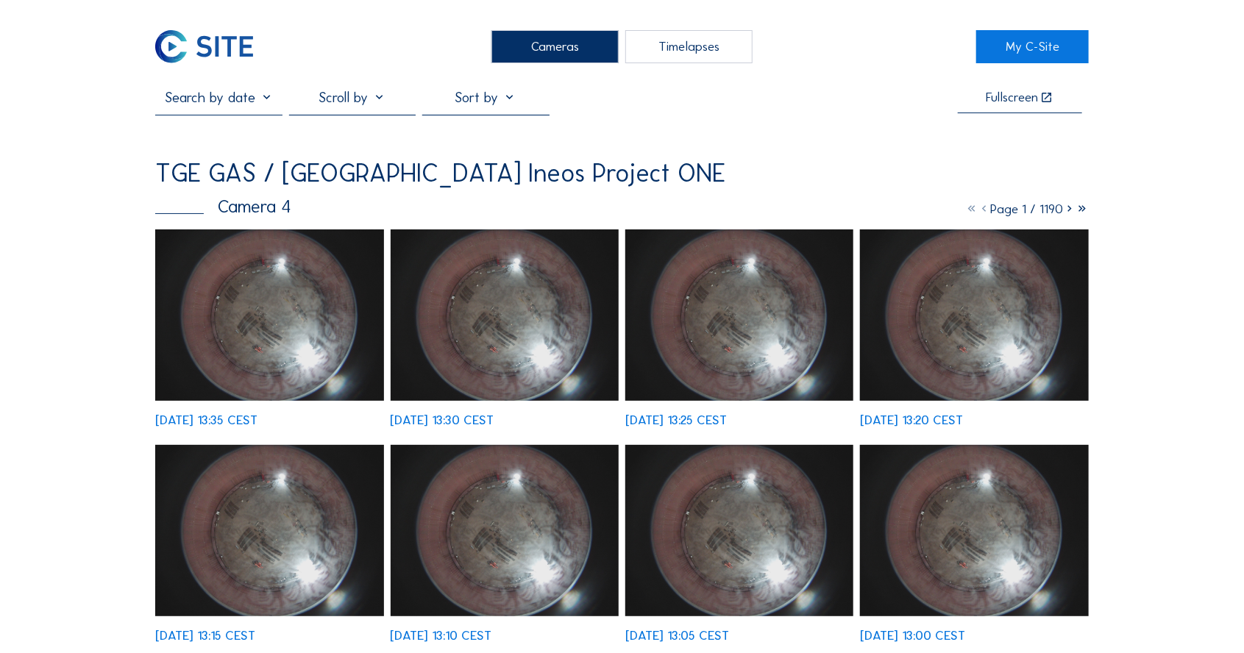
click at [1064, 217] on icon at bounding box center [1070, 209] width 13 height 15
click at [1067, 217] on icon at bounding box center [1070, 209] width 13 height 15
click at [1066, 217] on icon at bounding box center [1070, 209] width 13 height 15
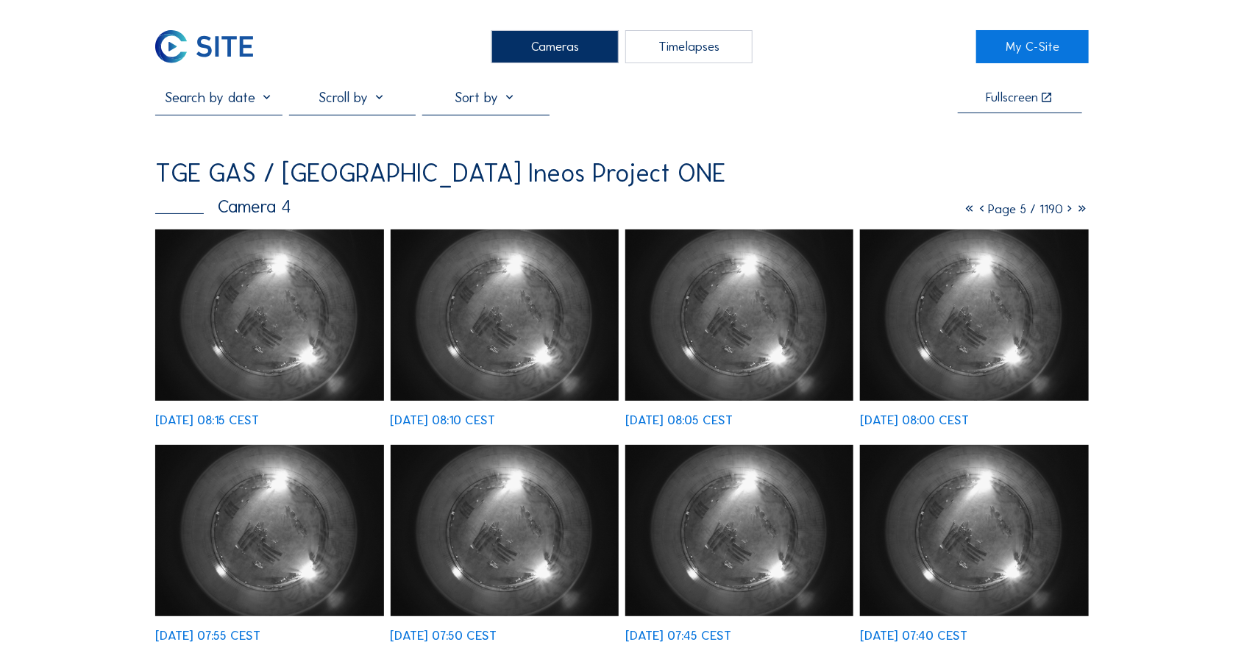
click at [1064, 217] on icon at bounding box center [1070, 209] width 13 height 15
click at [1071, 217] on icon at bounding box center [1070, 209] width 13 height 15
click at [1066, 217] on icon at bounding box center [1070, 209] width 13 height 15
click at [1064, 217] on icon at bounding box center [1070, 209] width 13 height 15
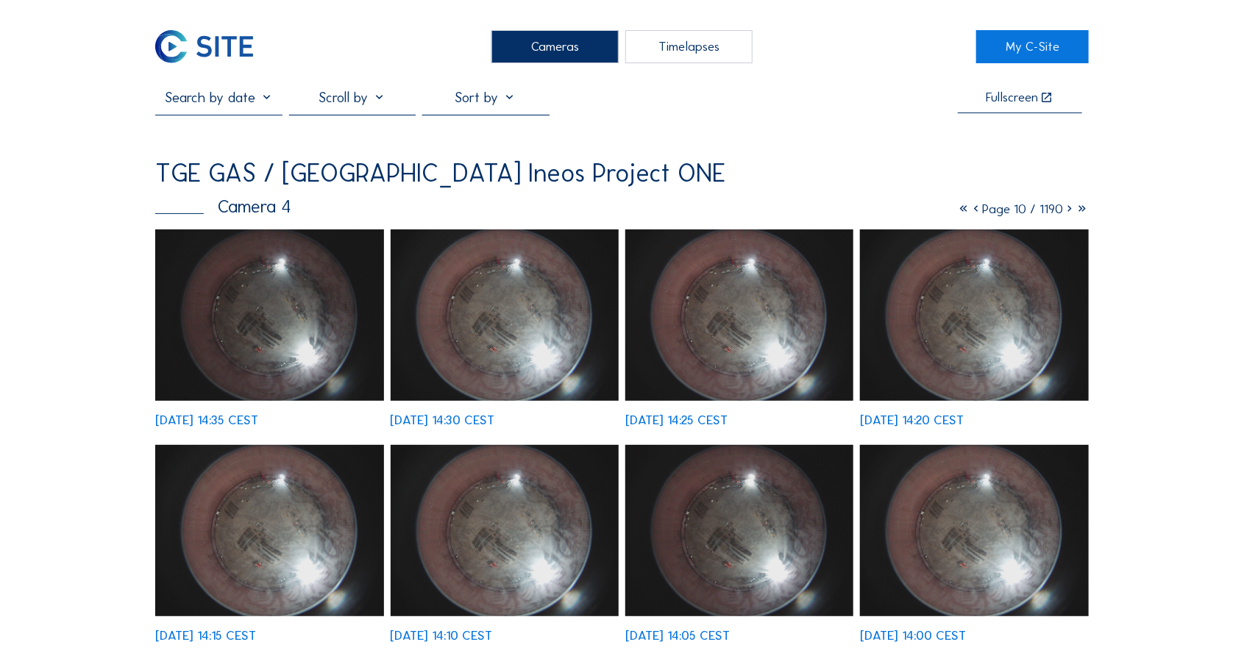
click at [1066, 217] on icon at bounding box center [1070, 209] width 13 height 15
click at [1071, 217] on icon at bounding box center [1070, 209] width 13 height 15
click at [1064, 217] on icon at bounding box center [1070, 209] width 13 height 15
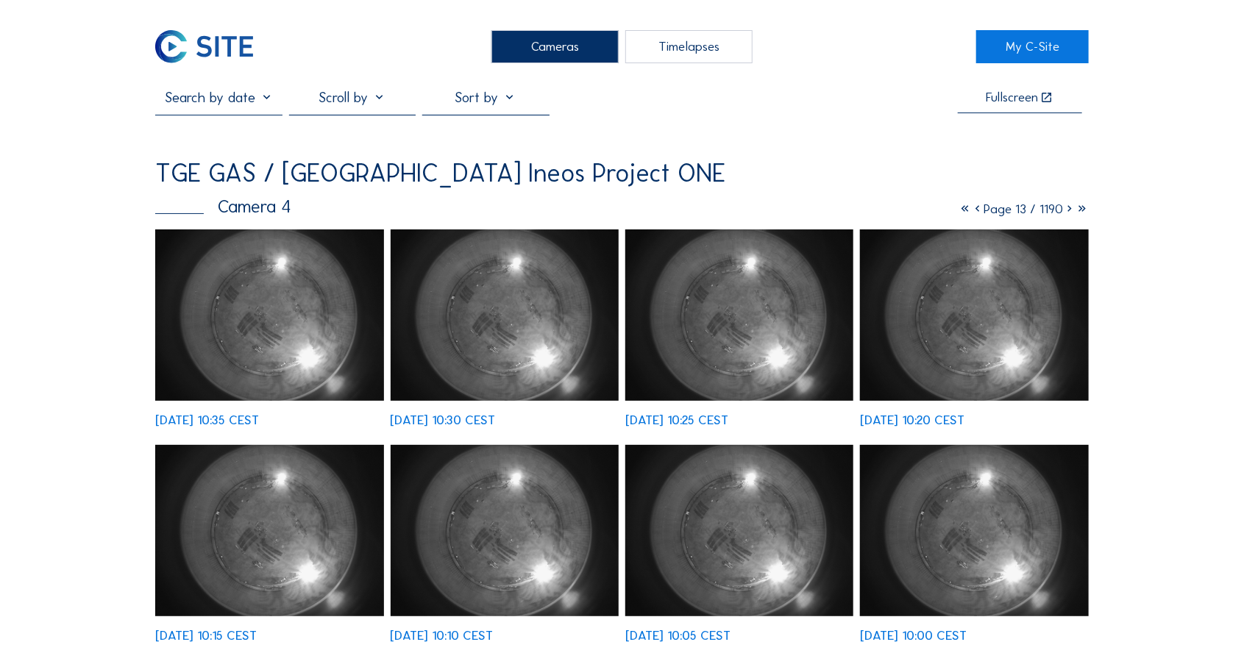
click at [1068, 217] on icon at bounding box center [1070, 209] width 13 height 15
click at [1066, 217] on icon at bounding box center [1070, 209] width 13 height 15
click at [1067, 217] on icon at bounding box center [1070, 209] width 13 height 15
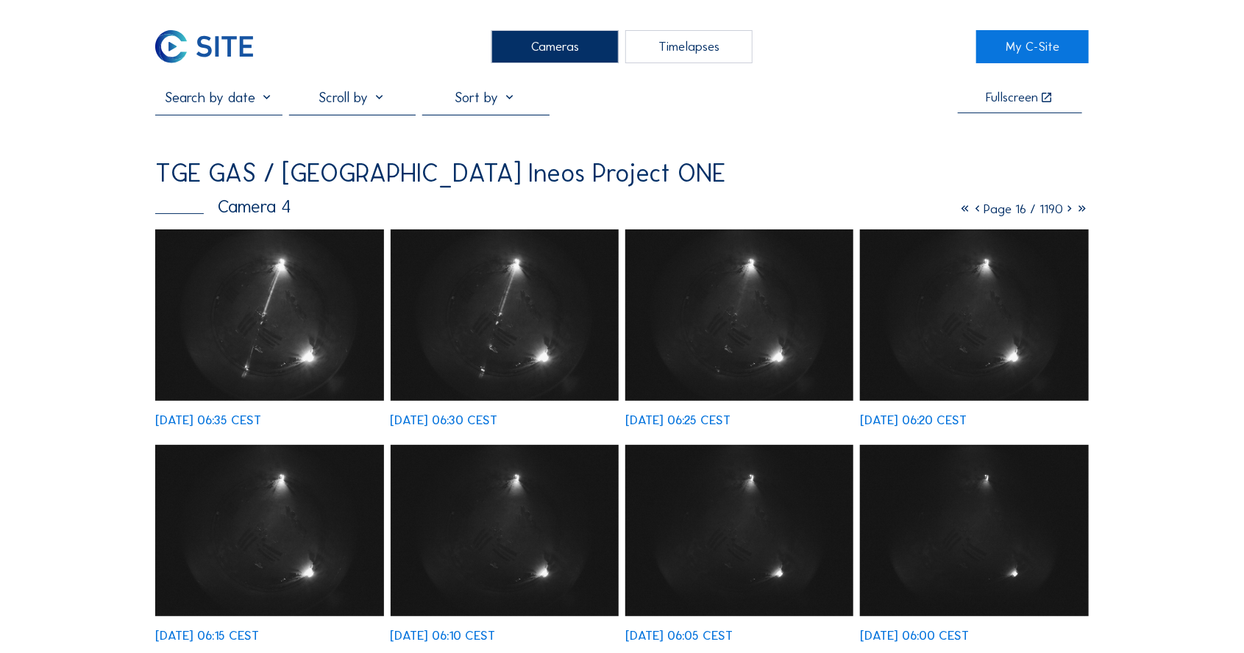
click at [1064, 217] on icon at bounding box center [1070, 209] width 13 height 15
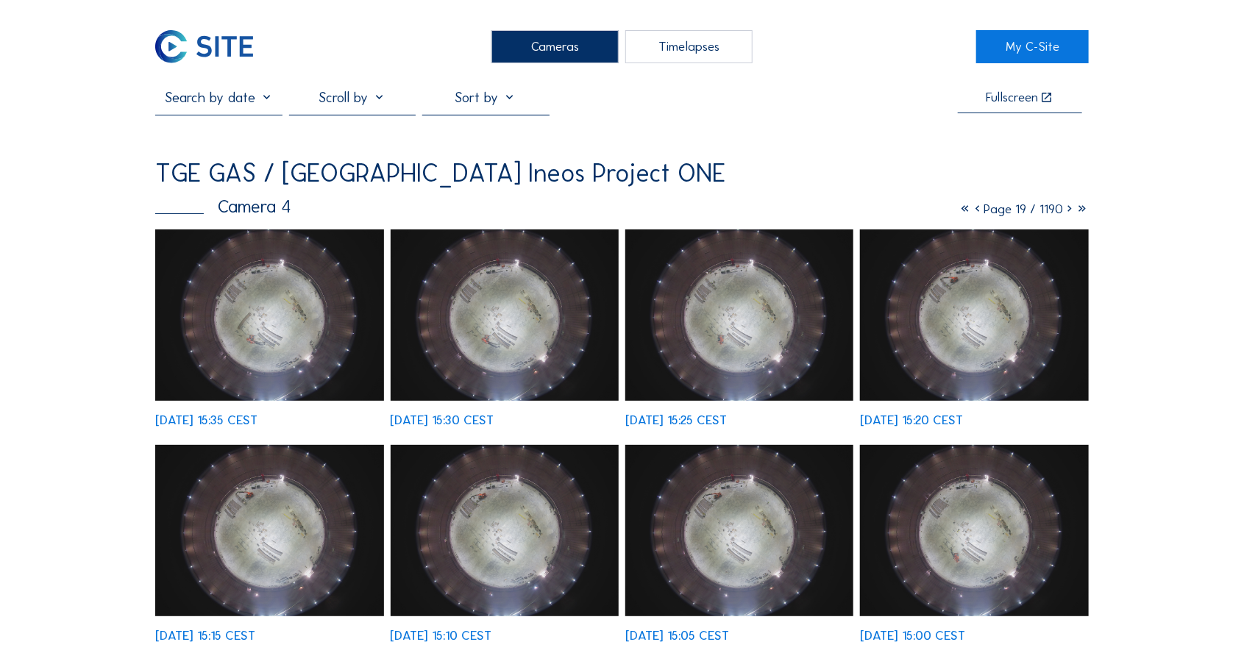
click at [301, 354] on img at bounding box center [269, 315] width 228 height 171
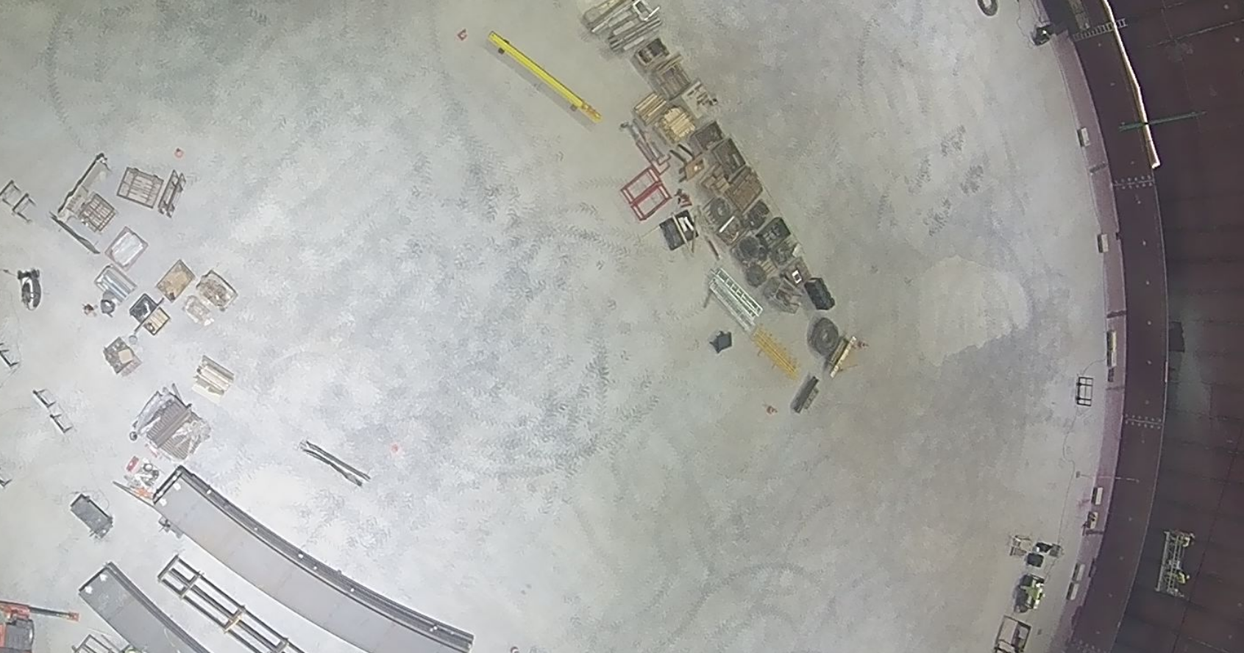
click at [782, 346] on img at bounding box center [622, 306] width 697 height 522
